Goal: Task Accomplishment & Management: Complete application form

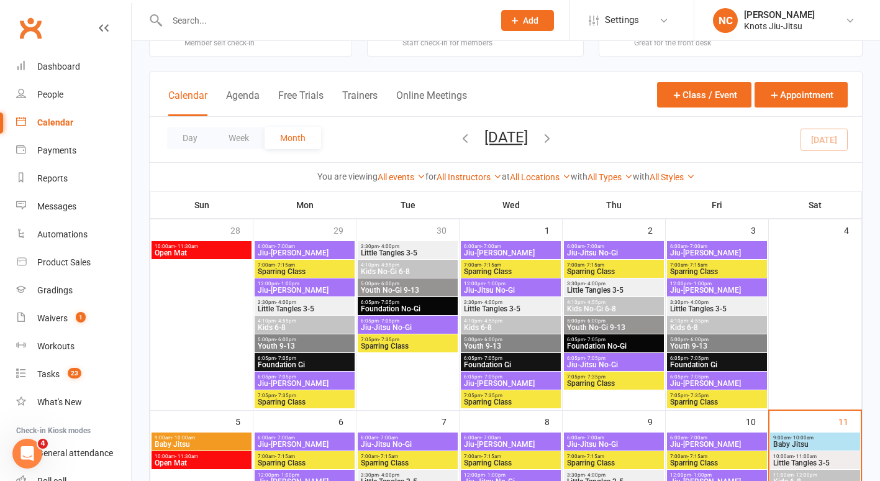
click at [191, 14] on input "text" at bounding box center [324, 20] width 322 height 17
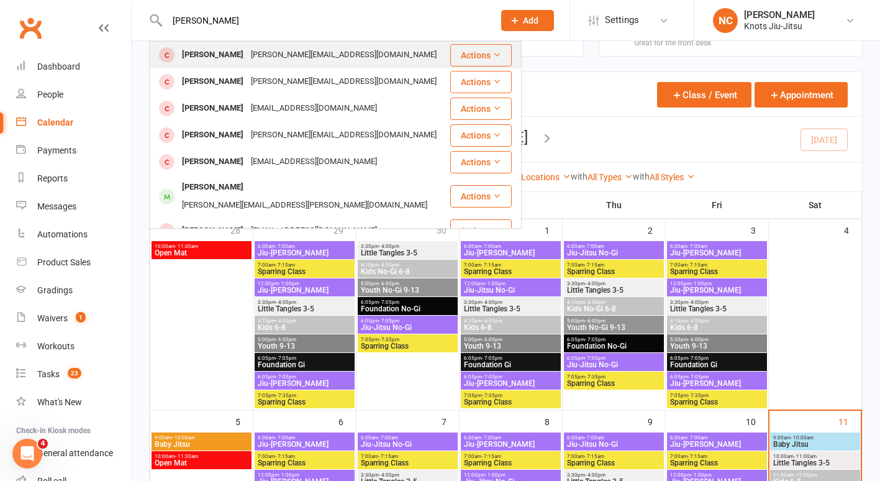
type input "[PERSON_NAME]"
click at [207, 56] on div "[PERSON_NAME]" at bounding box center [212, 55] width 69 height 18
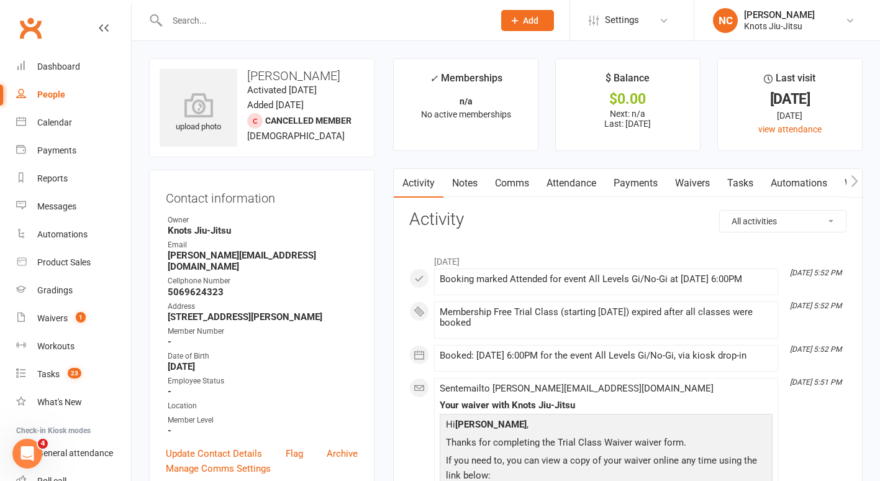
click at [684, 186] on link "Waivers" at bounding box center [692, 183] width 52 height 29
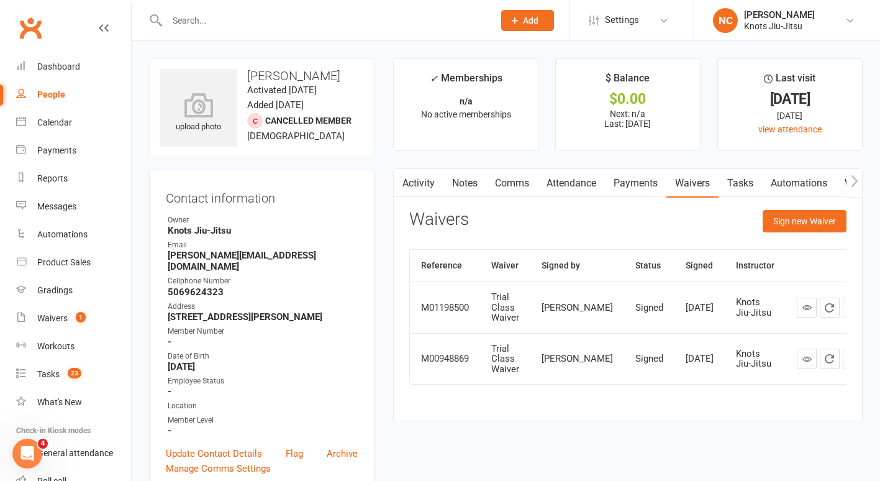
click at [48, 106] on link "People" at bounding box center [73, 95] width 115 height 28
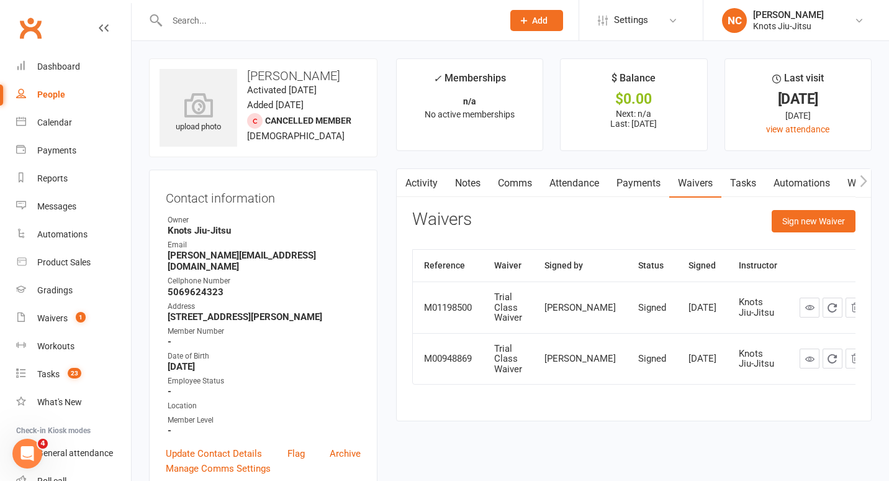
select select "100"
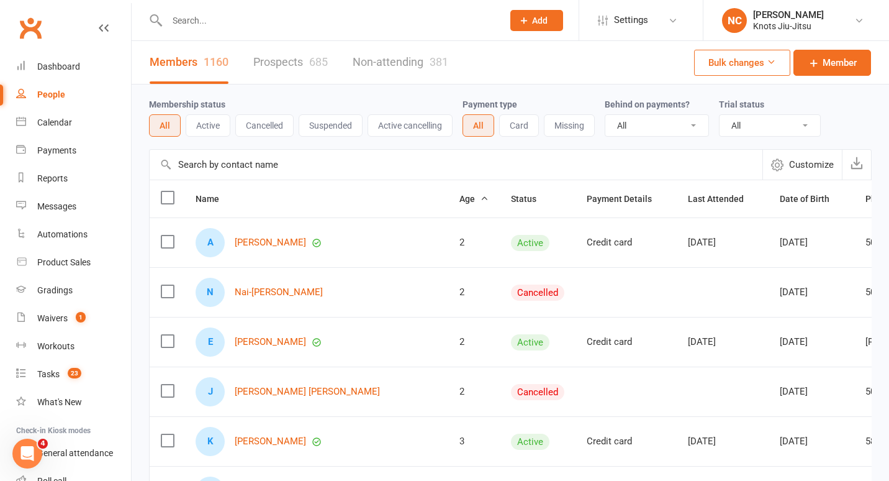
click at [270, 17] on input "text" at bounding box center [328, 20] width 331 height 17
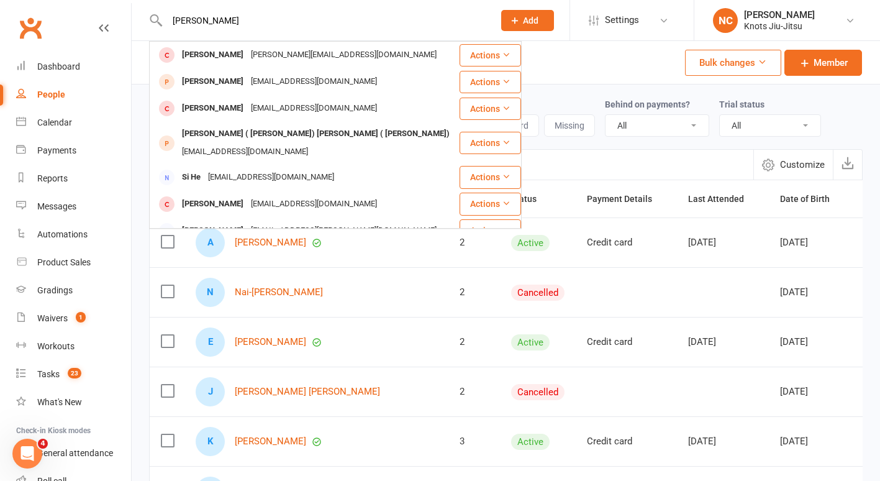
type input "[PERSON_NAME]"
click at [537, 23] on span "Add" at bounding box center [531, 21] width 16 height 10
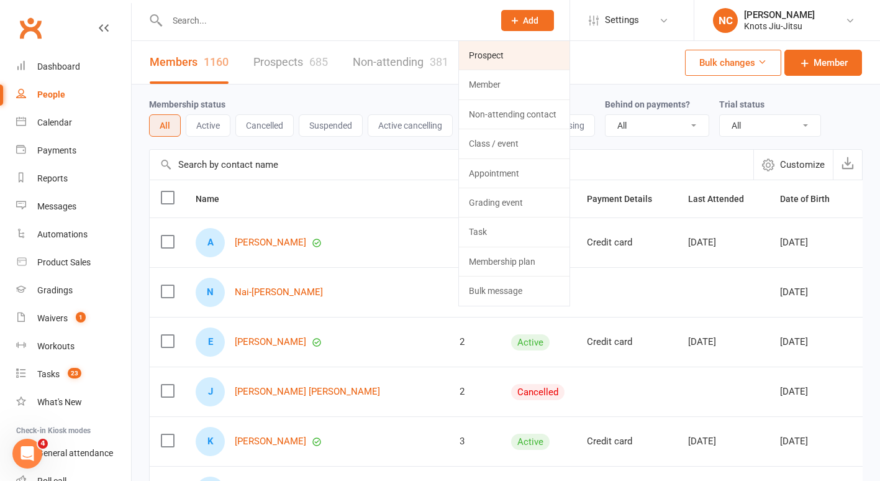
click at [507, 57] on link "Prospect" at bounding box center [514, 55] width 111 height 29
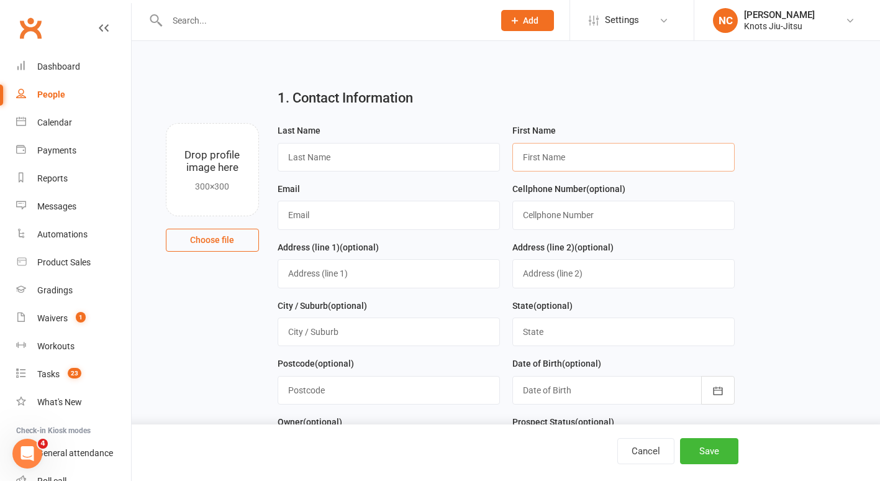
click at [524, 156] on input "text" at bounding box center [623, 157] width 222 height 29
type input "[PERSON_NAME]"
click at [464, 155] on input "text" at bounding box center [389, 157] width 222 height 29
type input "[PERSON_NAME]"
click at [403, 221] on input "text" at bounding box center [389, 215] width 222 height 29
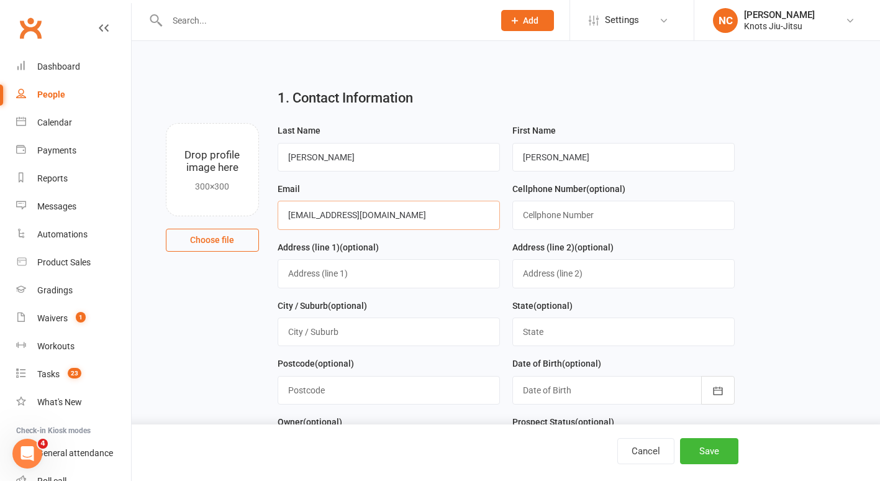
type input "[EMAIL_ADDRESS][DOMAIN_NAME]"
click at [376, 271] on input "text" at bounding box center [389, 273] width 222 height 29
type input "[STREET_ADDRESS]"
click at [371, 337] on input "text" at bounding box center [389, 331] width 222 height 29
click at [702, 453] on button "Save" at bounding box center [709, 451] width 58 height 26
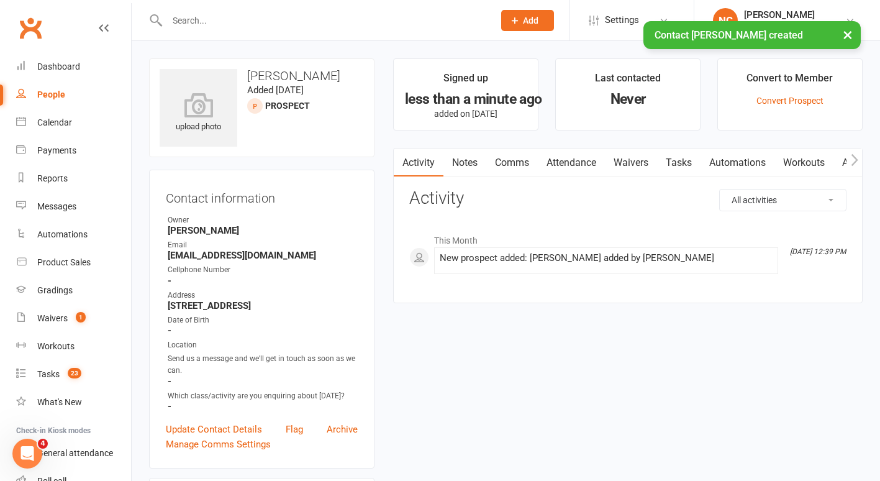
click at [629, 162] on link "Waivers" at bounding box center [631, 162] width 52 height 29
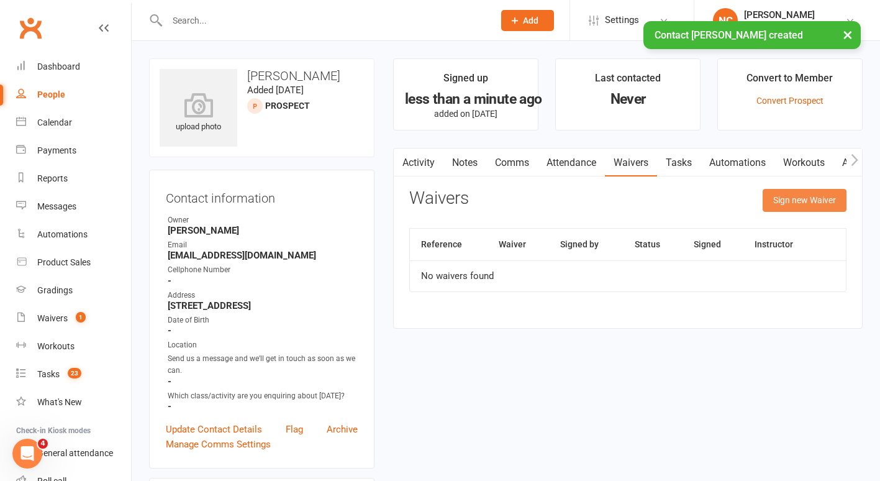
click at [770, 201] on button "Sign new Waiver" at bounding box center [805, 200] width 84 height 22
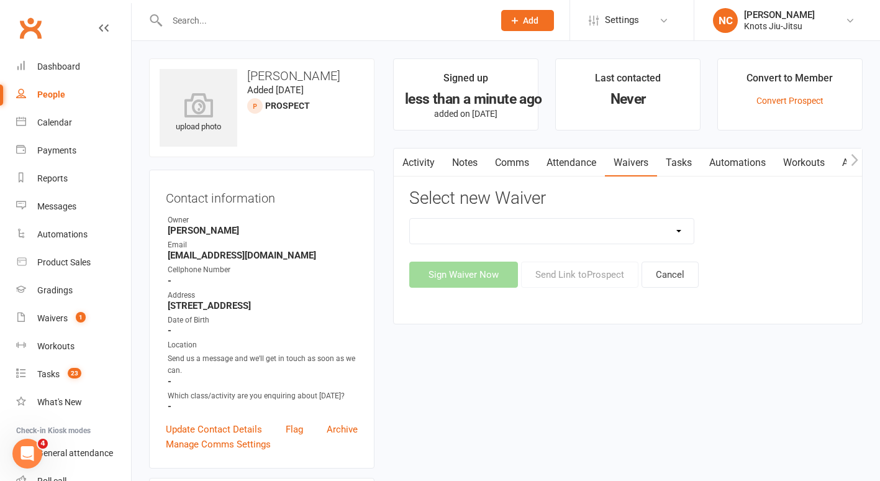
click at [520, 228] on select "Covid Vaccine Confirmation E.T.C. Partnership Member E.T.C. Partnership Member …" at bounding box center [552, 231] width 284 height 25
select select "8539"
click at [410, 219] on select "Covid Vaccine Confirmation E.T.C. Partnership Member E.T.C. Partnership Member …" at bounding box center [552, 231] width 284 height 25
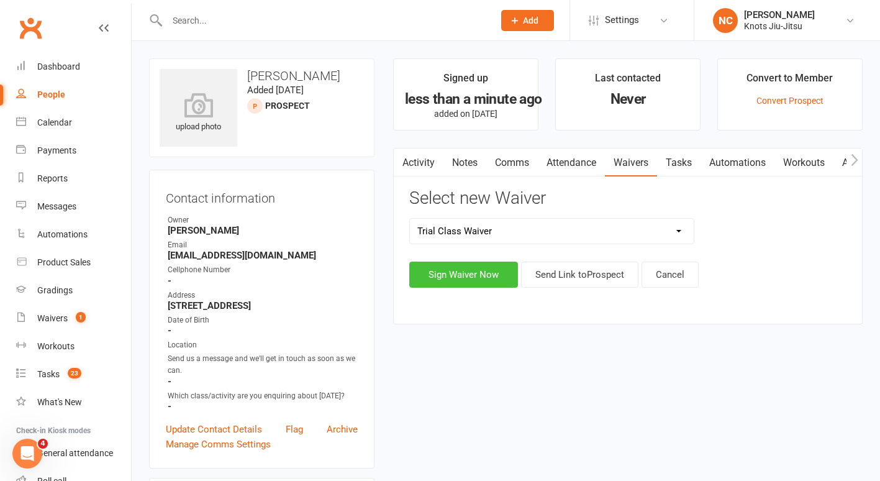
click at [437, 281] on button "Sign Waiver Now" at bounding box center [463, 274] width 109 height 26
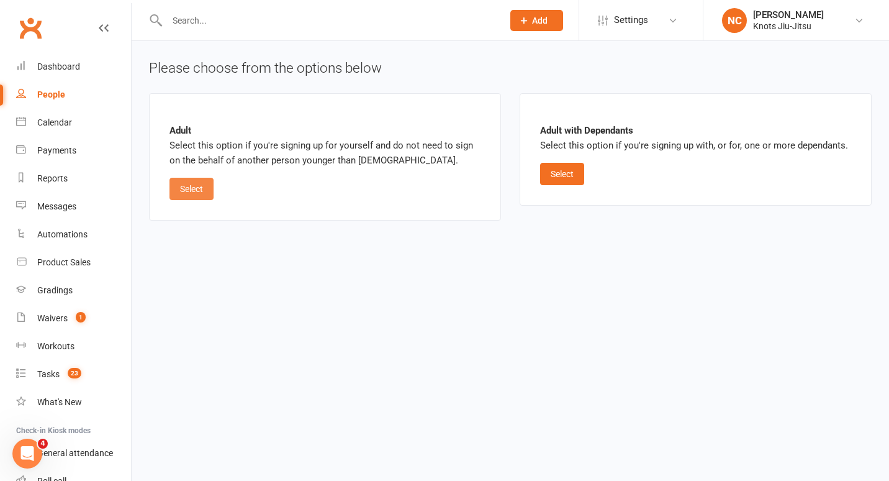
click at [200, 189] on button "Select" at bounding box center [192, 189] width 44 height 22
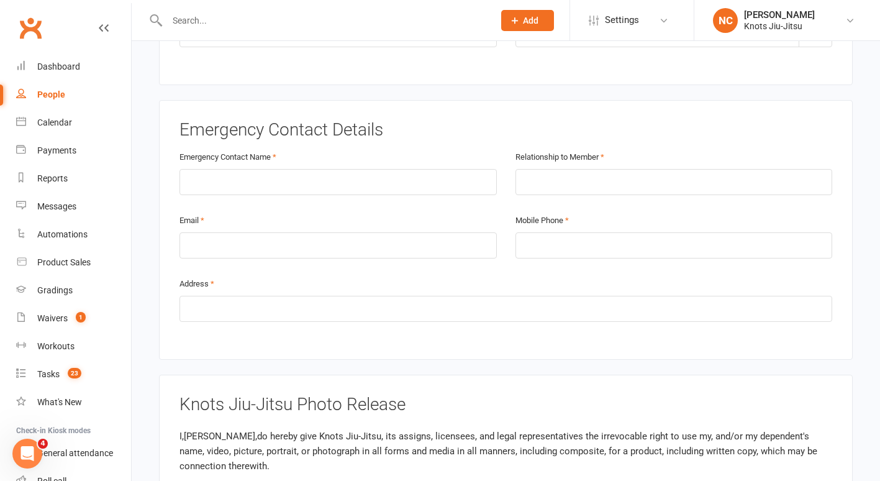
scroll to position [590, 0]
click at [281, 294] on input "text" at bounding box center [505, 307] width 653 height 26
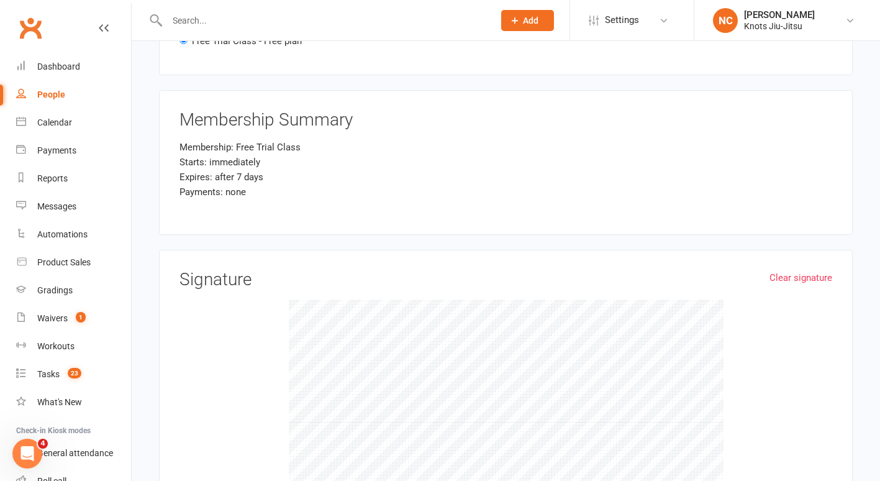
scroll to position [1437, 0]
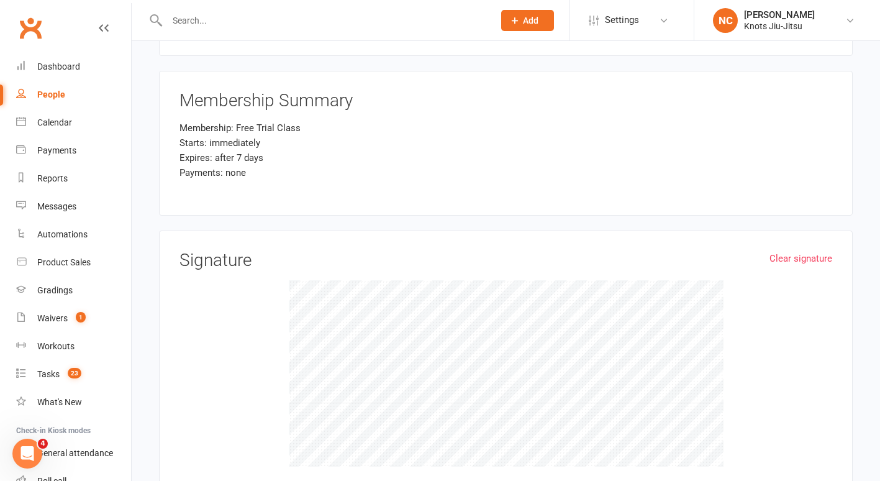
type input "na"
click at [771, 251] on link "Clear signature" at bounding box center [801, 258] width 63 height 15
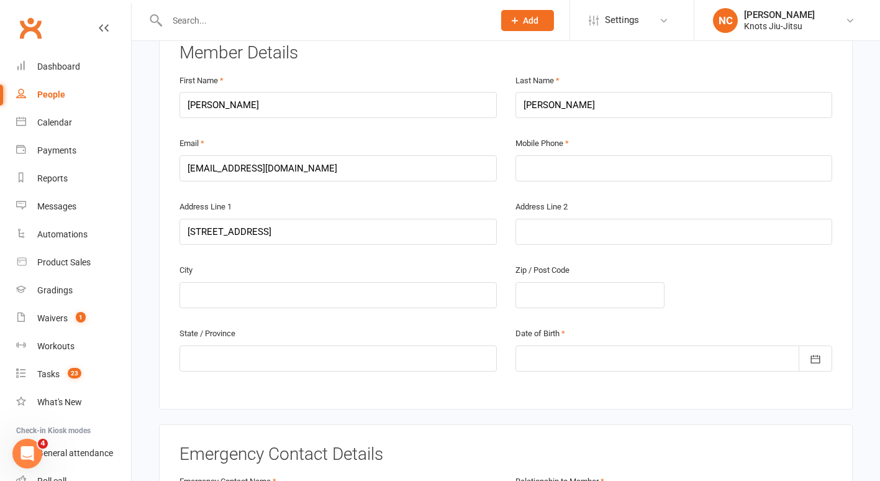
scroll to position [265, 0]
click at [702, 154] on input "text" at bounding box center [674, 167] width 317 height 26
type input "[PHONE_NUMBER]"
click at [565, 345] on div at bounding box center [674, 357] width 317 height 26
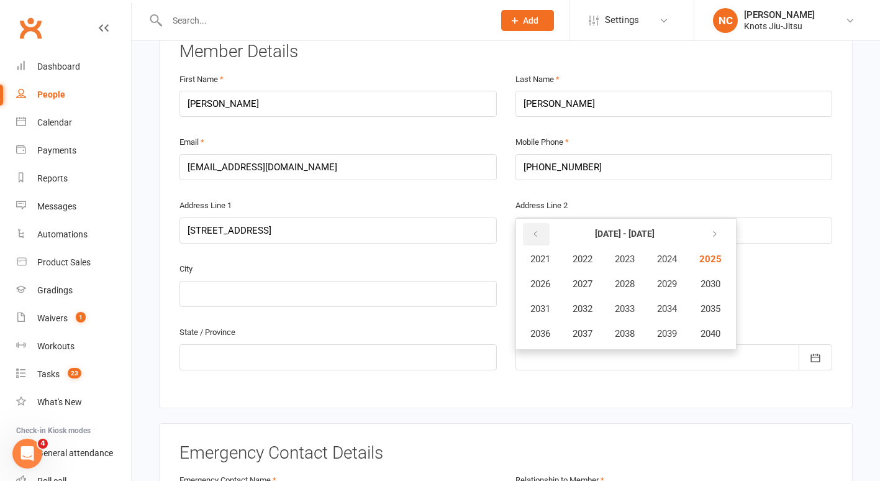
click at [540, 223] on button "button" at bounding box center [536, 234] width 27 height 22
click at [535, 229] on icon "button" at bounding box center [535, 234] width 9 height 10
click at [623, 328] on span "1998" at bounding box center [625, 333] width 20 height 11
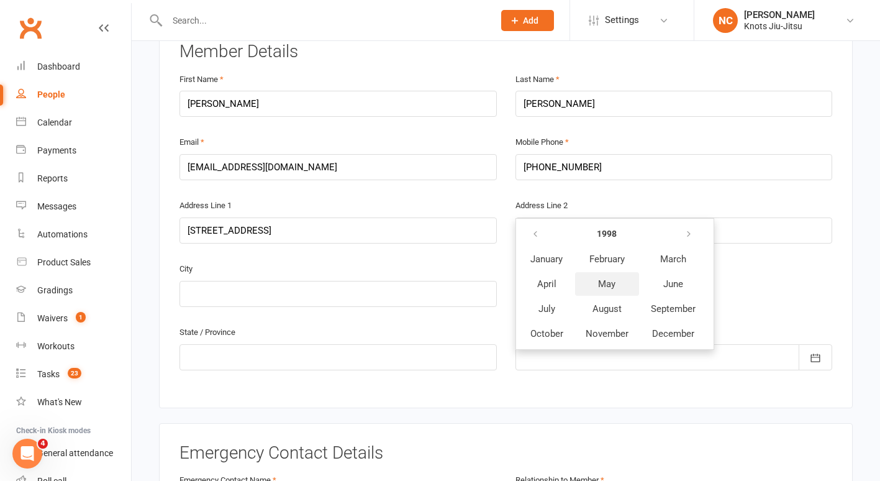
click at [615, 278] on span "May" at bounding box center [606, 283] width 17 height 11
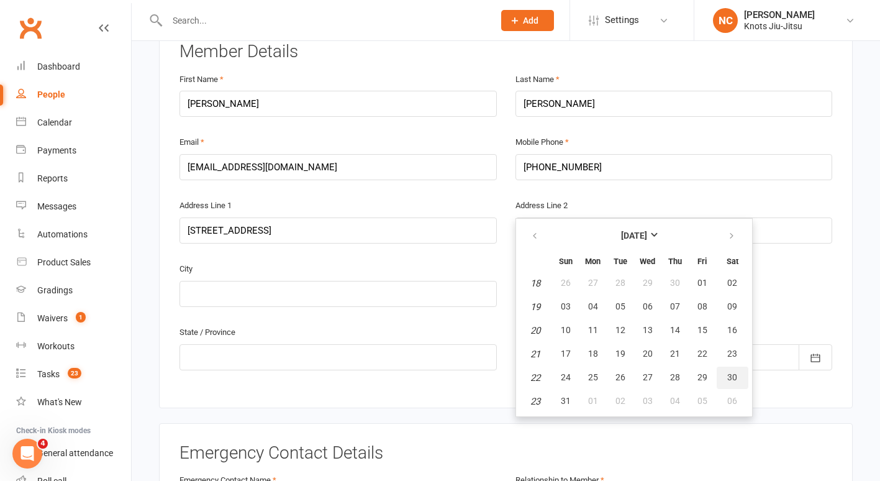
click at [724, 366] on button "30" at bounding box center [733, 377] width 32 height 22
type input "[DATE]"
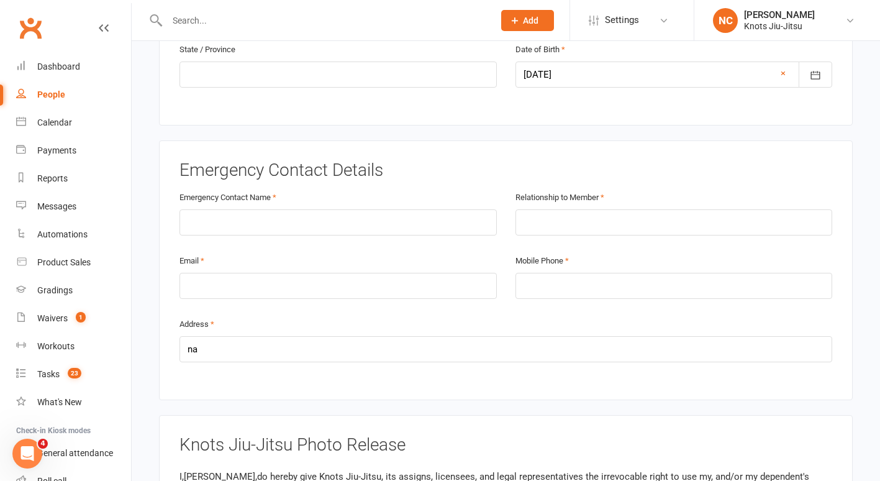
scroll to position [547, 0]
click at [679, 192] on div "Relationship to Member" at bounding box center [674, 214] width 317 height 46
click at [666, 211] on input "text" at bounding box center [674, 224] width 317 height 26
type input "K"
click at [261, 211] on input "text" at bounding box center [337, 224] width 317 height 26
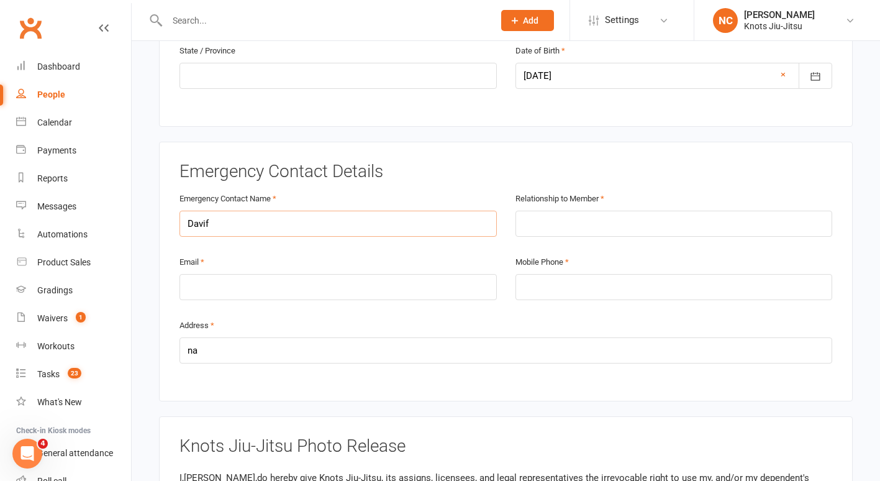
type input "Davif"
click at [604, 211] on input "text" at bounding box center [674, 224] width 317 height 26
type input "Friend"
click at [455, 211] on input "Davif" at bounding box center [337, 224] width 317 height 26
type input "[PERSON_NAME]"
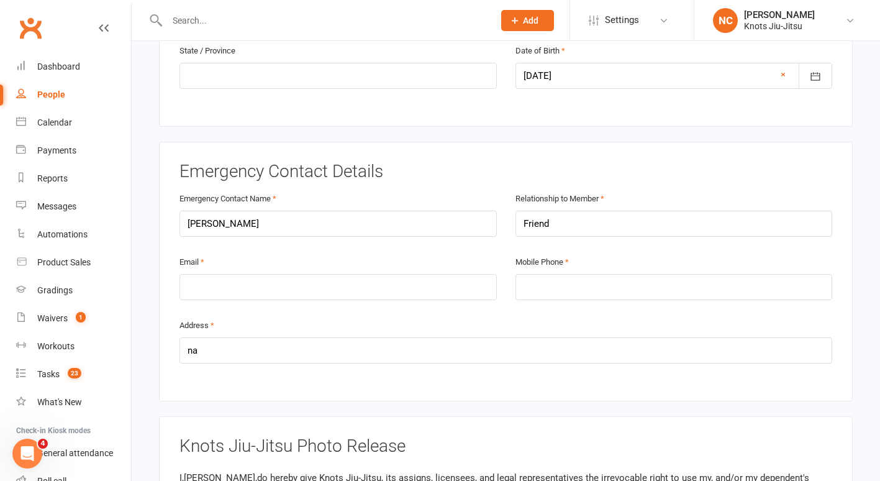
click at [637, 191] on div "Relationship to Member Friend" at bounding box center [674, 214] width 317 height 46
drag, startPoint x: 621, startPoint y: 199, endPoint x: 376, endPoint y: 207, distance: 245.5
click at [376, 207] on div "Emergency Contact Name [PERSON_NAME] Relationship to Member Friend" at bounding box center [505, 222] width 671 height 63
type input "Friend"
click at [640, 274] on input "tel" at bounding box center [674, 287] width 317 height 26
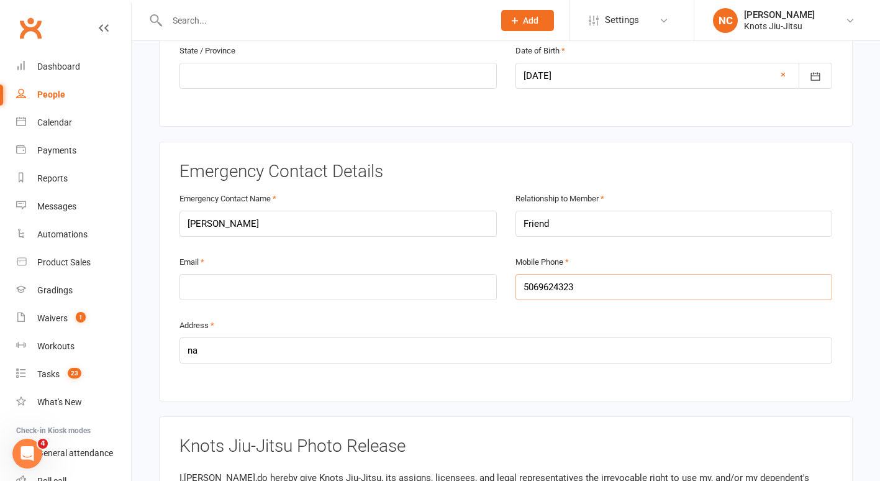
type input "5069624323"
click at [398, 274] on input "email" at bounding box center [337, 287] width 317 height 26
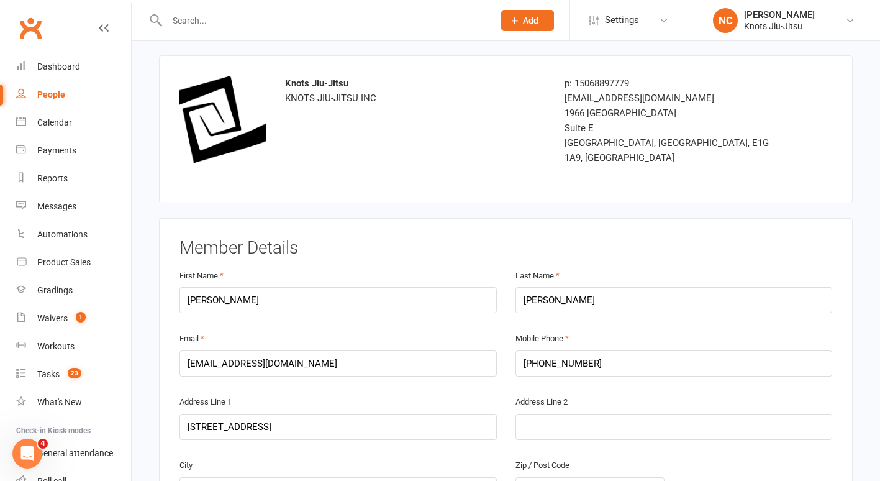
scroll to position [164, 0]
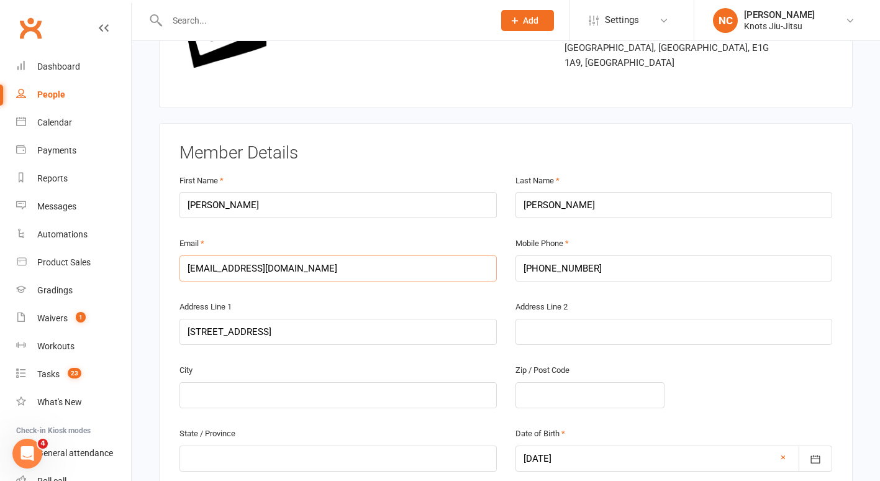
drag, startPoint x: 370, startPoint y: 258, endPoint x: 169, endPoint y: 248, distance: 201.5
click at [169, 248] on div "Member Details First Name [PERSON_NAME] Last Name [PERSON_NAME] [EMAIL_ADDRESS]…" at bounding box center [506, 316] width 694 height 386
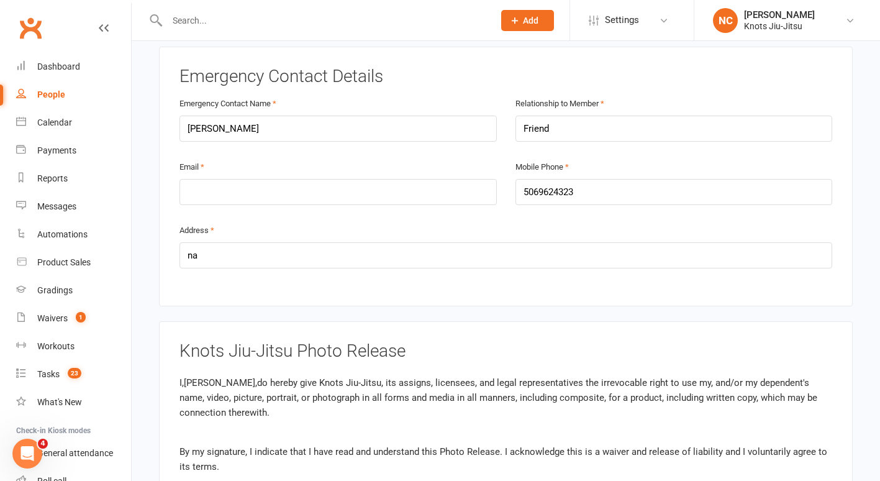
scroll to position [641, 0]
click at [217, 179] on input "email" at bounding box center [337, 192] width 317 height 26
paste input "[EMAIL_ADDRESS][DOMAIN_NAME]"
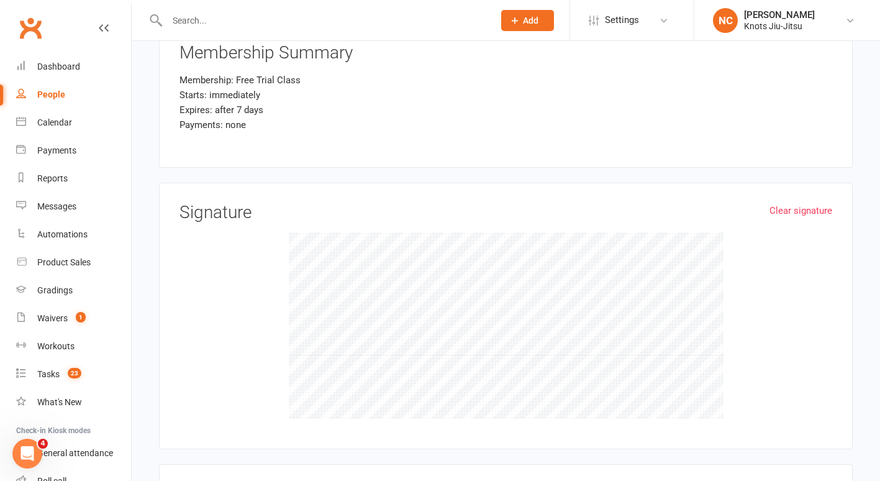
scroll to position [1491, 0]
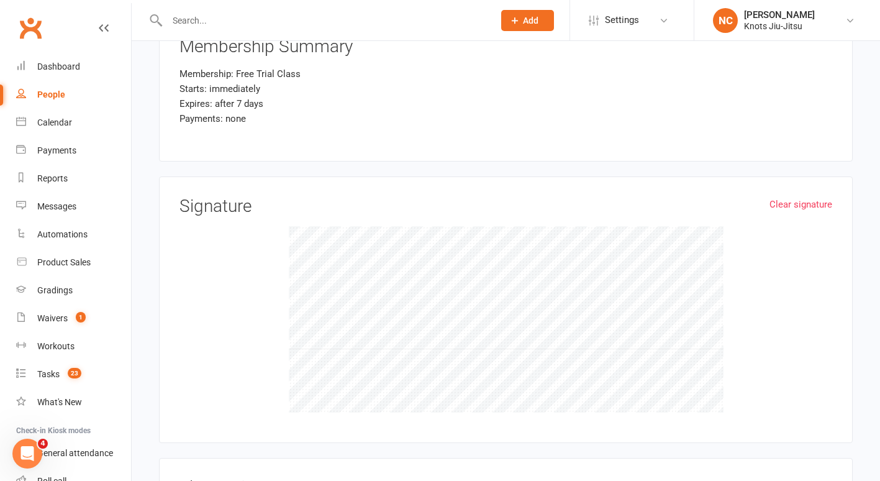
type input "[EMAIL_ADDRESS][DOMAIN_NAME]"
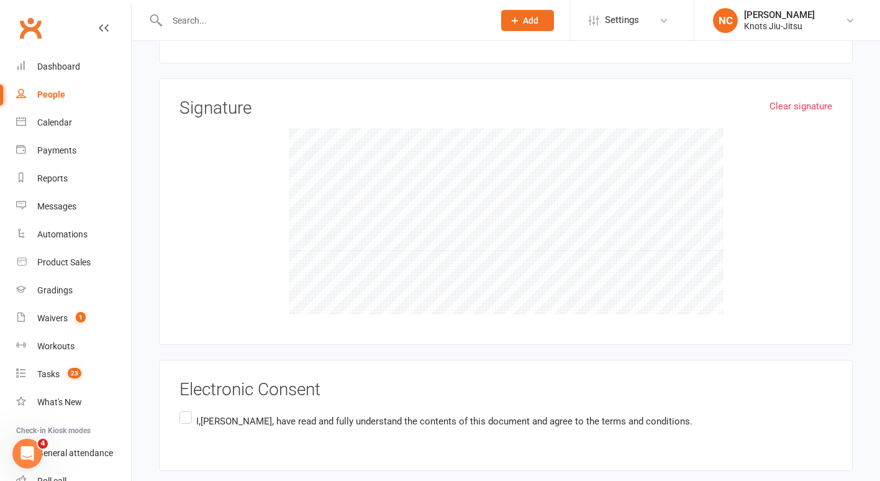
scroll to position [1641, 0]
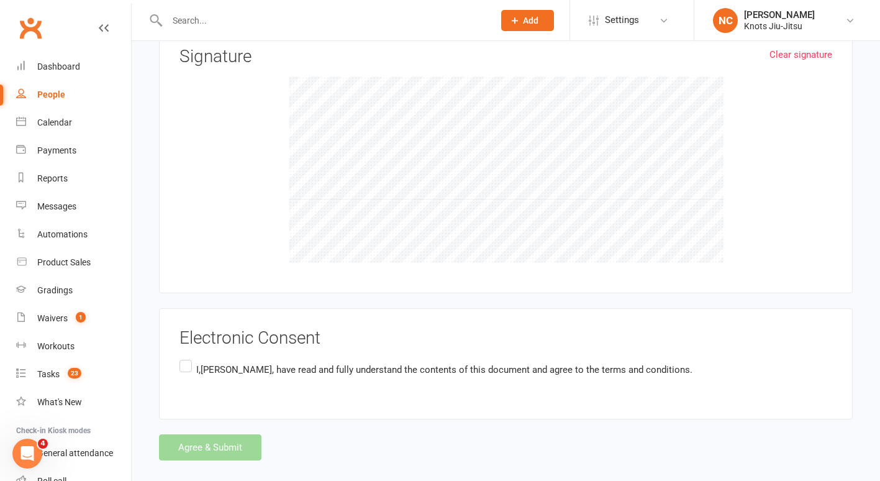
click at [188, 357] on label "I,[PERSON_NAME] , have read and fully understand the contents of this document …" at bounding box center [435, 369] width 513 height 24
click at [188, 357] on input "I,[PERSON_NAME] , have read and fully understand the contents of this document …" at bounding box center [183, 357] width 8 height 0
click at [198, 437] on button "Agree & Submit" at bounding box center [210, 447] width 102 height 26
